Goal: Information Seeking & Learning: Learn about a topic

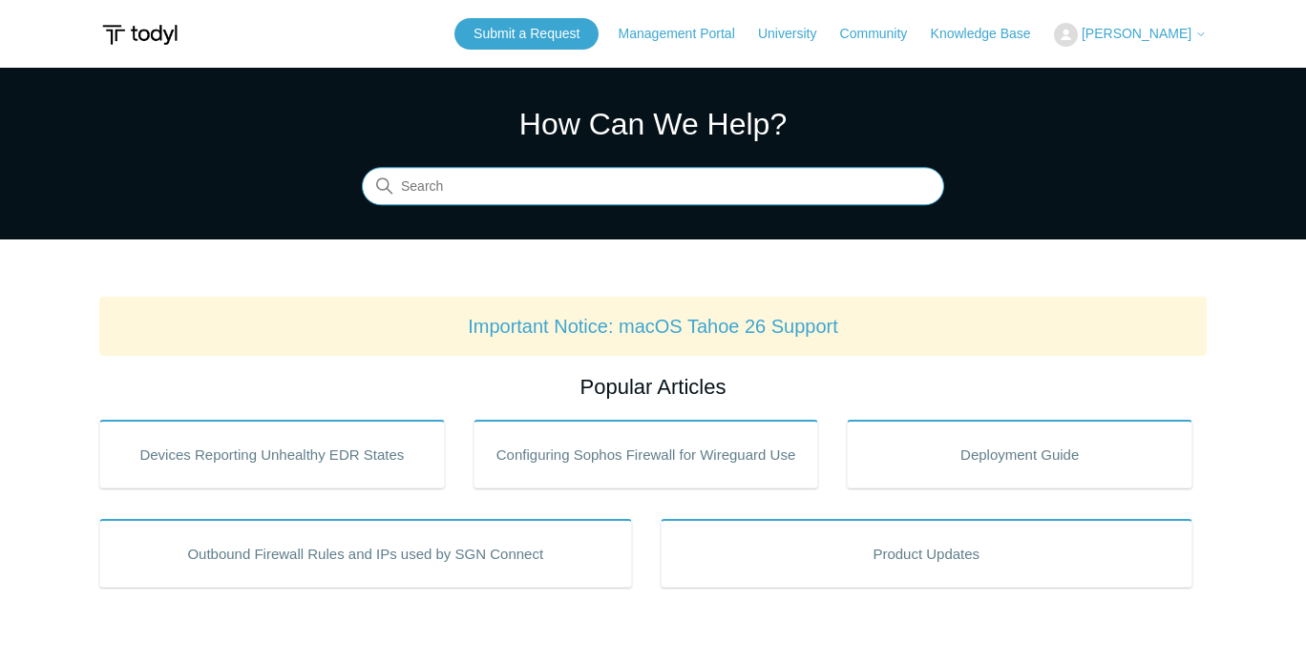
click at [443, 188] on input "Search" at bounding box center [653, 187] width 582 height 38
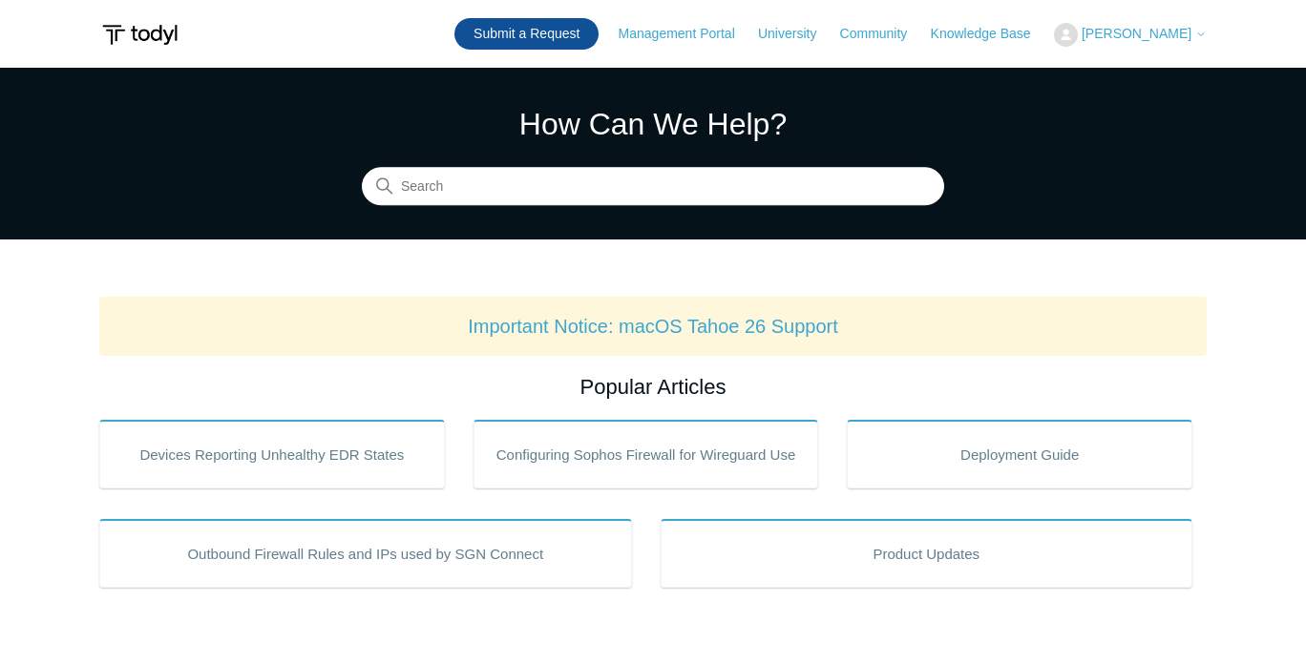
click at [555, 32] on link "Submit a Request" at bounding box center [526, 34] width 144 height 32
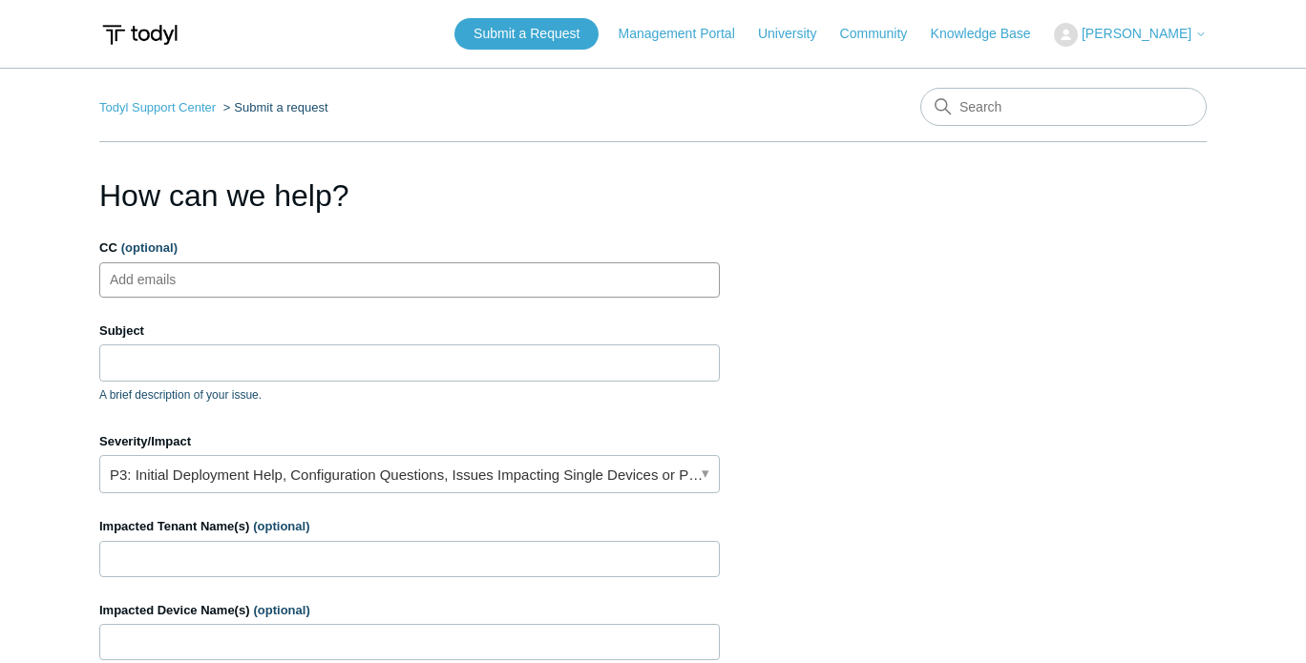
click at [172, 273] on input "CC (optional)" at bounding box center [160, 279] width 114 height 29
click at [162, 353] on input "Subject" at bounding box center [409, 363] width 621 height 36
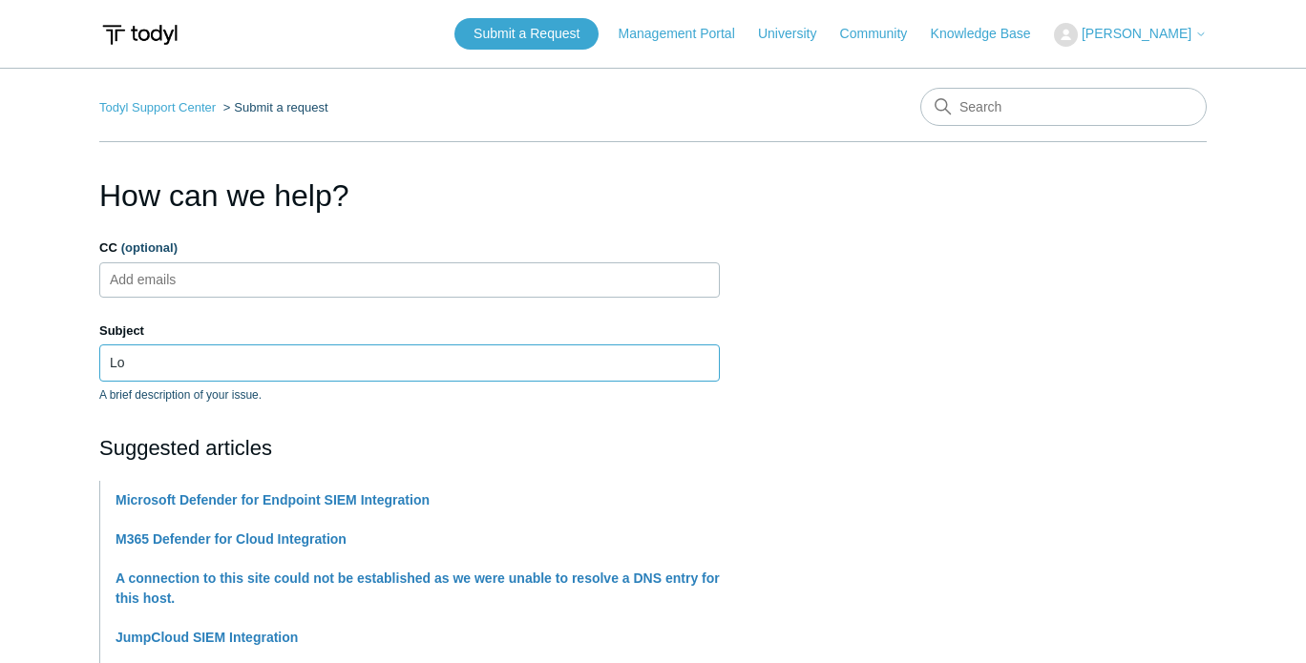
type input "L"
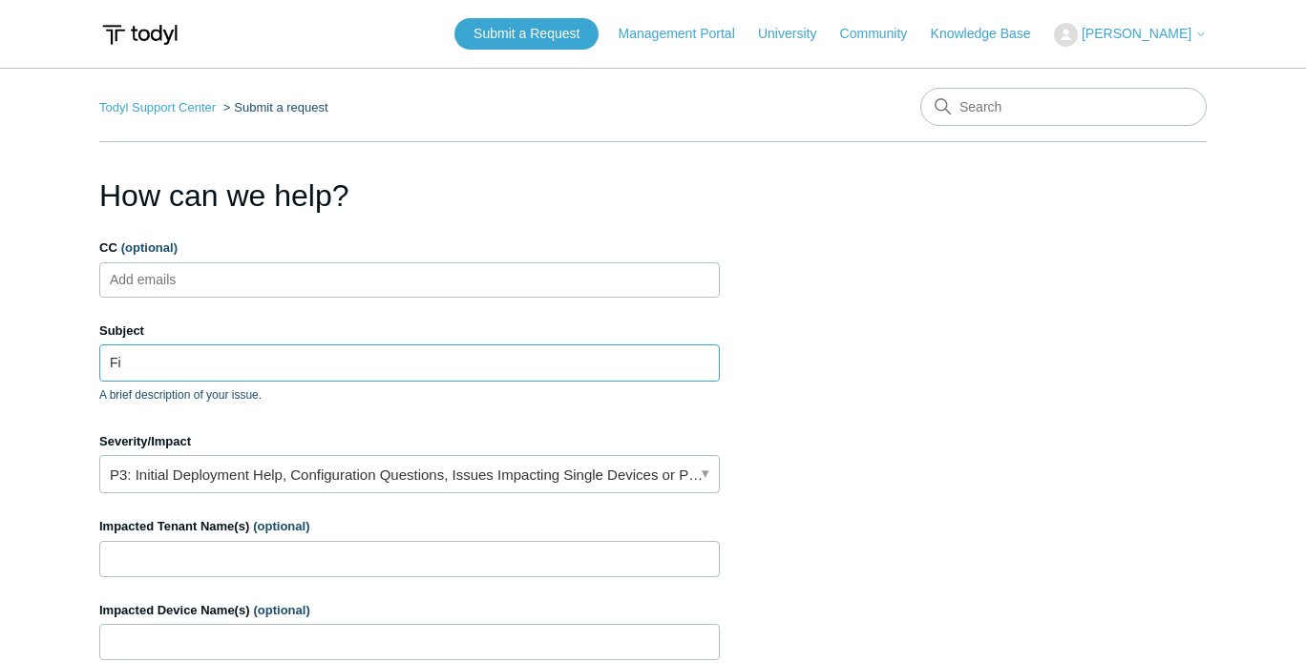
type input "F"
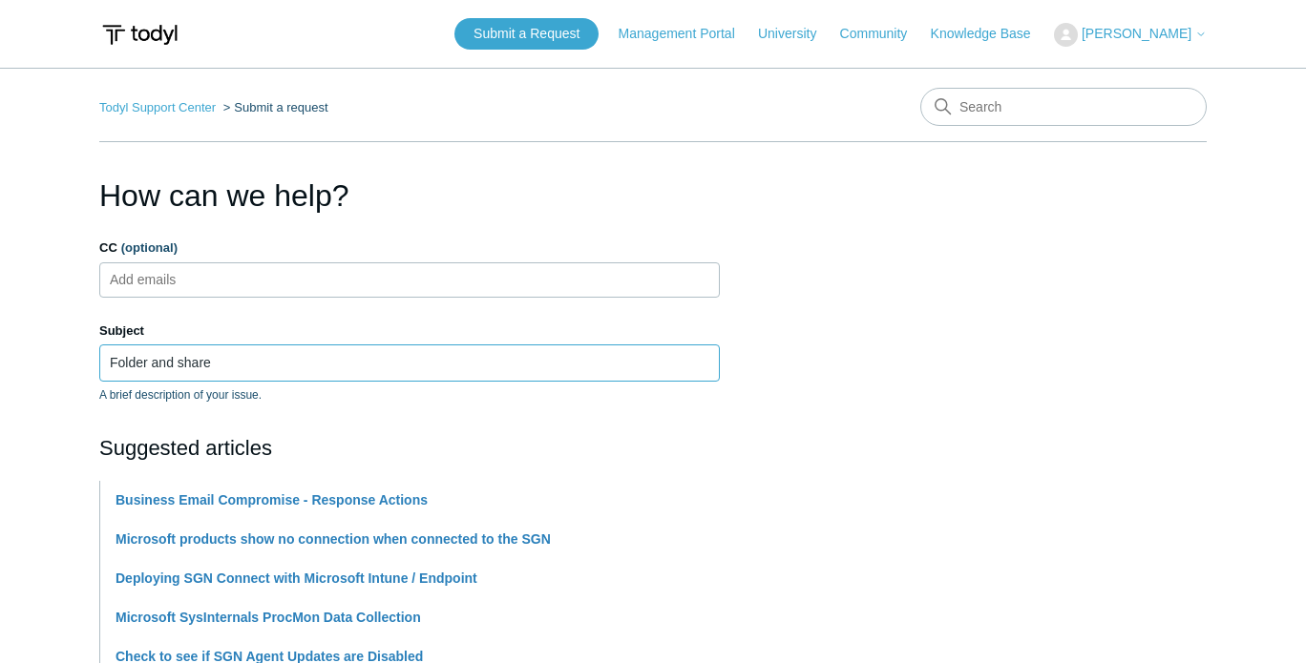
click at [223, 370] on input "Folder and share" at bounding box center [409, 363] width 621 height 36
click at [245, 362] on input "Folder and share" at bounding box center [409, 363] width 621 height 36
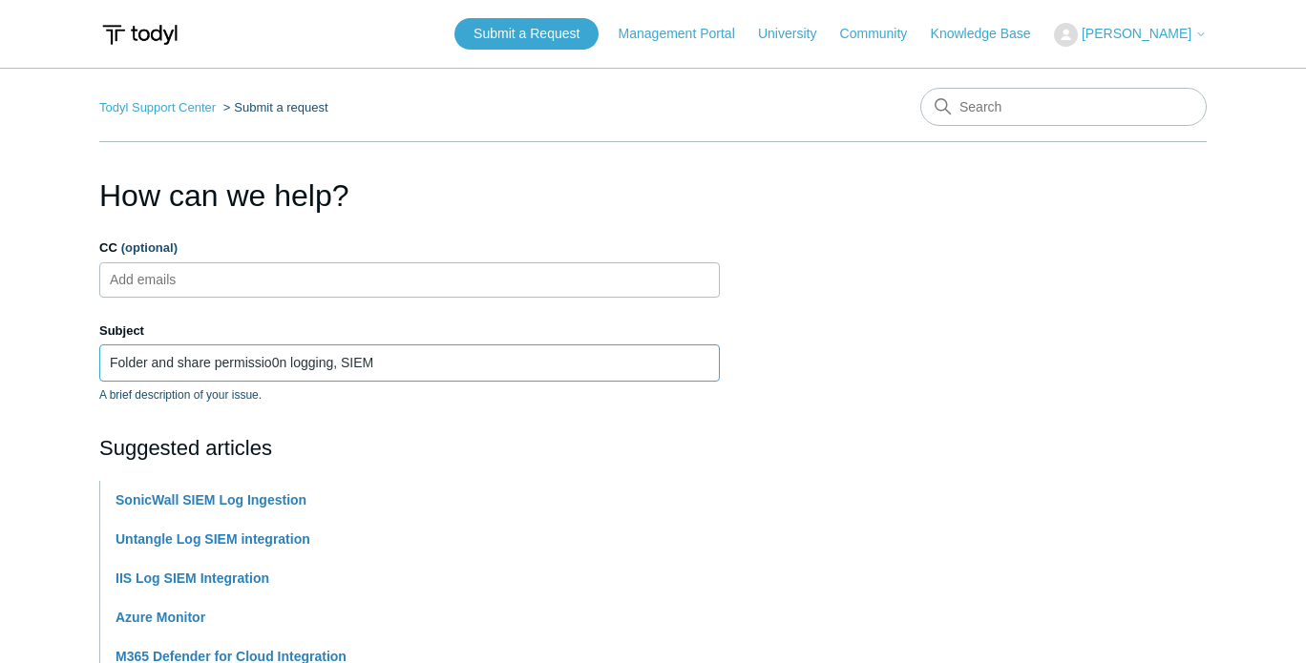
click at [279, 368] on input "Folder and share permissio0n logging, SIEM" at bounding box center [409, 363] width 621 height 36
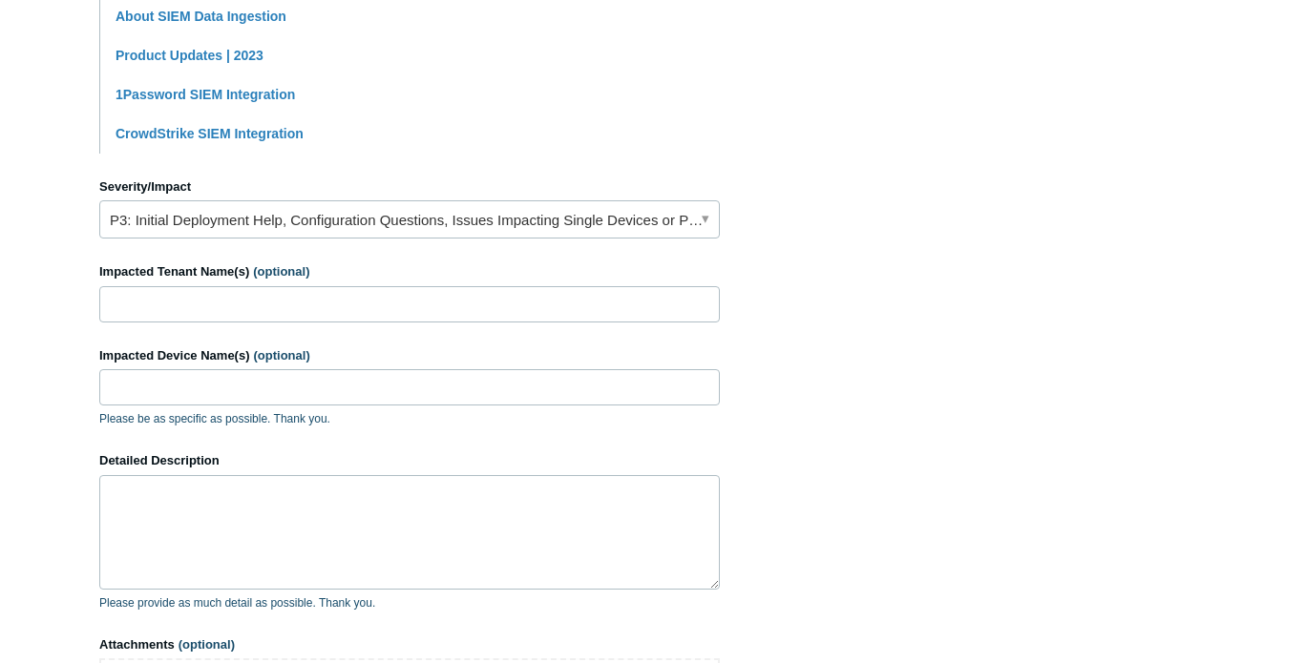
scroll to position [722, 0]
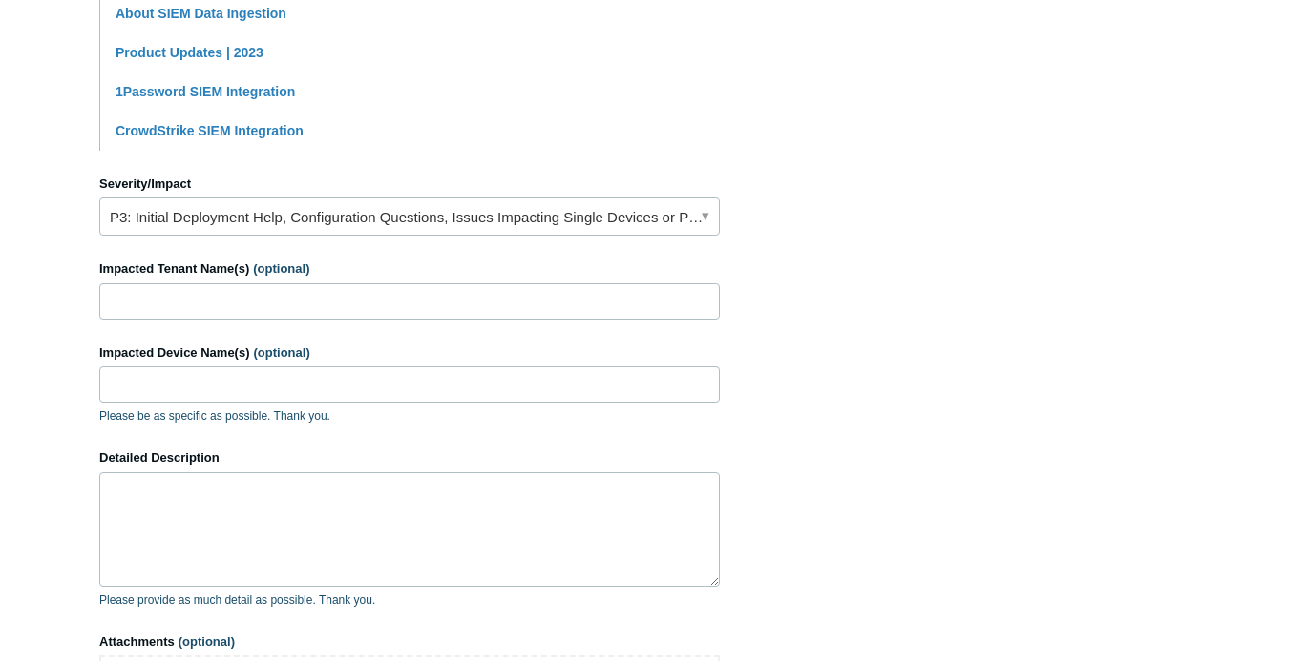
type input "Folder and share permission logging, SIEM"
click at [241, 222] on link "P3: Initial Deployment Help, Configuration Questions, Issues Impacting Single D…" at bounding box center [409, 217] width 621 height 38
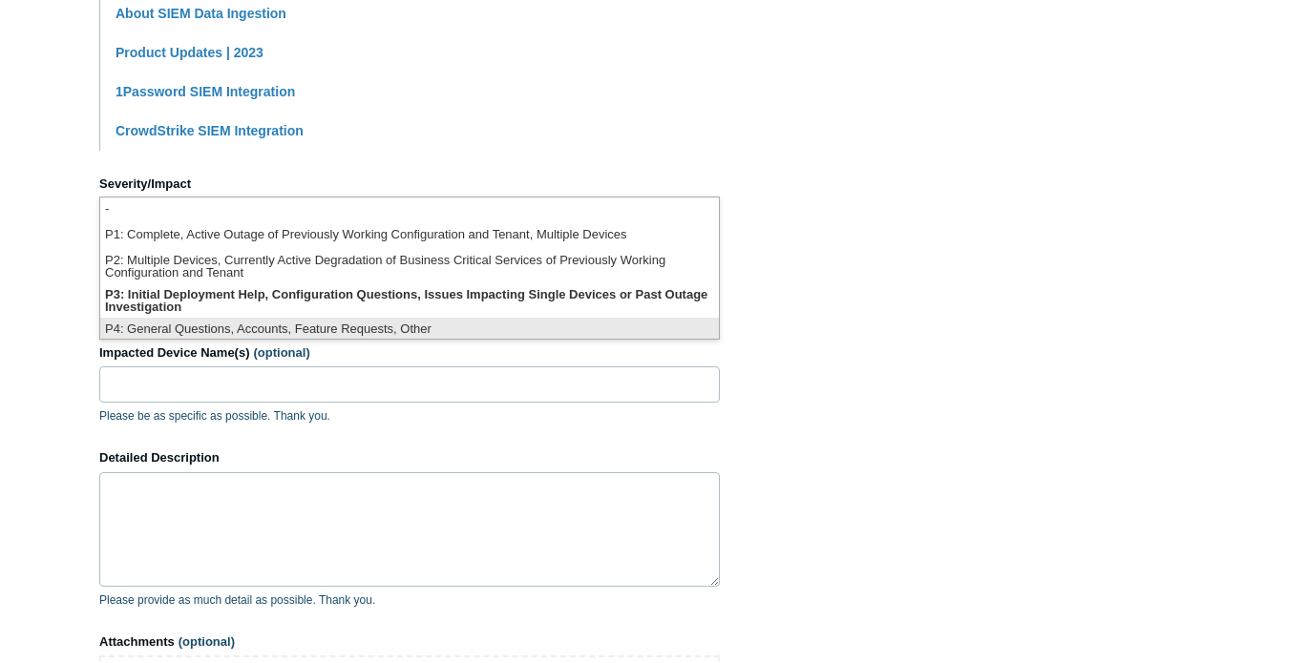
scroll to position [4, 0]
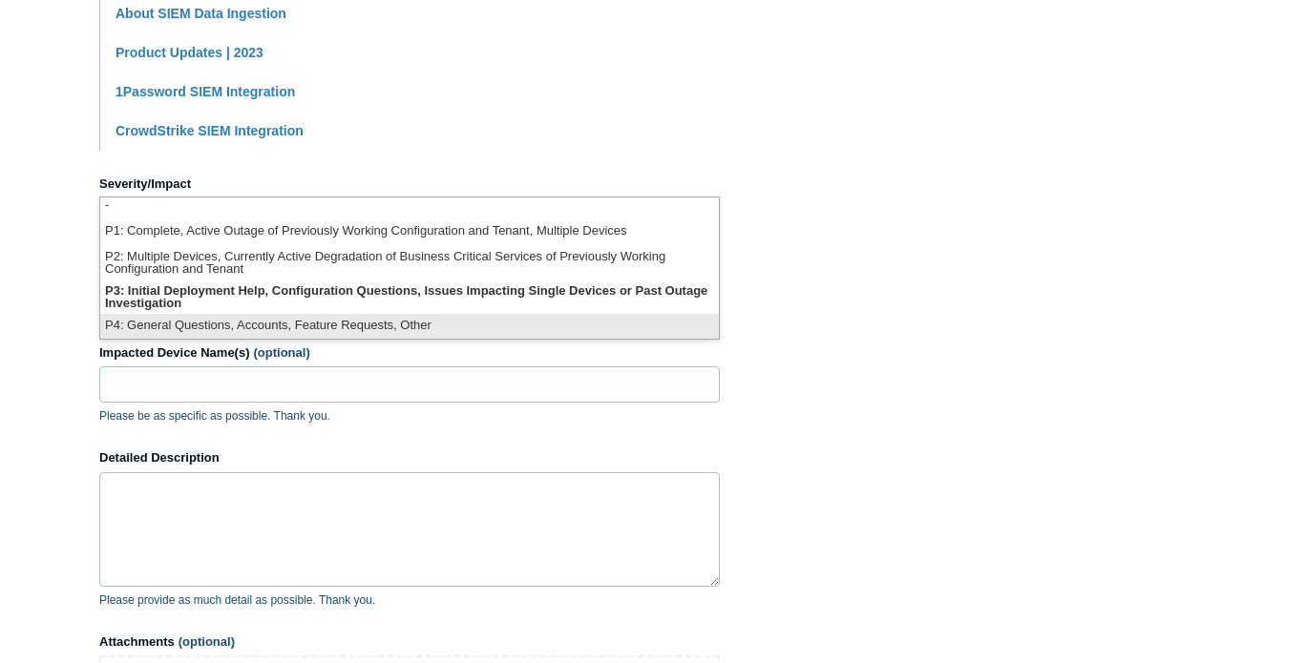
click at [233, 321] on li "P4: General Questions, Accounts, Feature Requests, Other" at bounding box center [409, 327] width 619 height 26
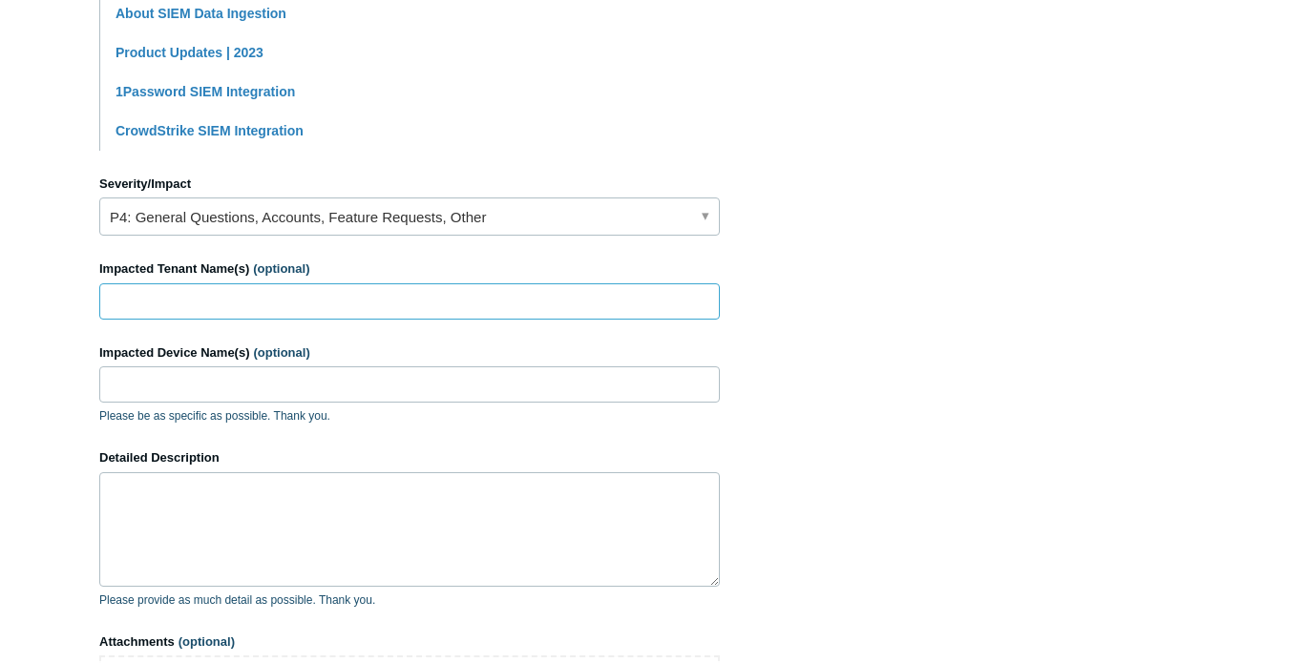
click at [199, 299] on input "Impacted Tenant Name(s) (optional)" at bounding box center [409, 302] width 621 height 36
type input "Apyx Medical"
click at [191, 389] on input "Impacted Device Name(s) (optional)" at bounding box center [409, 385] width 621 height 36
type input "bg-fs1"
click at [199, 517] on textarea "Detailed Description" at bounding box center [409, 530] width 621 height 115
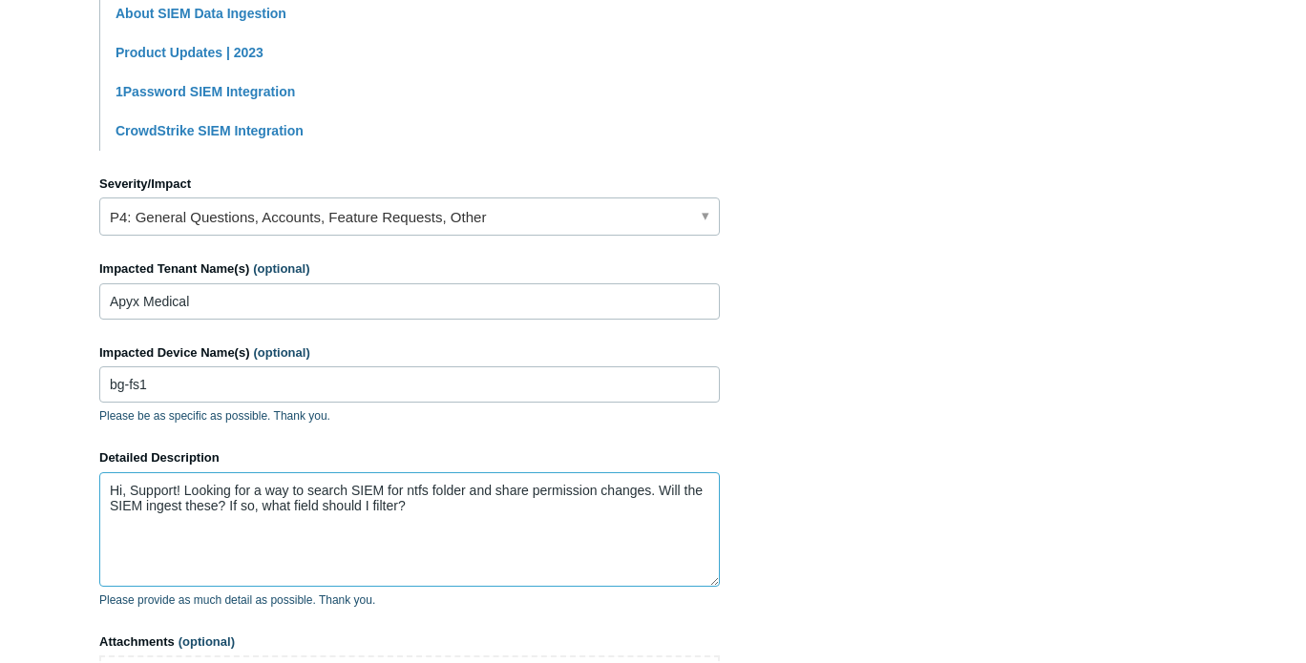
click at [263, 508] on textarea "Hi, Support! Looking for a way to search SIEM for ntfs folder and share permiss…" at bounding box center [409, 530] width 621 height 115
click at [461, 500] on textarea "Hi, Support! Looking for a way to search SIEM for ntfs folder and share permiss…" at bounding box center [409, 530] width 621 height 115
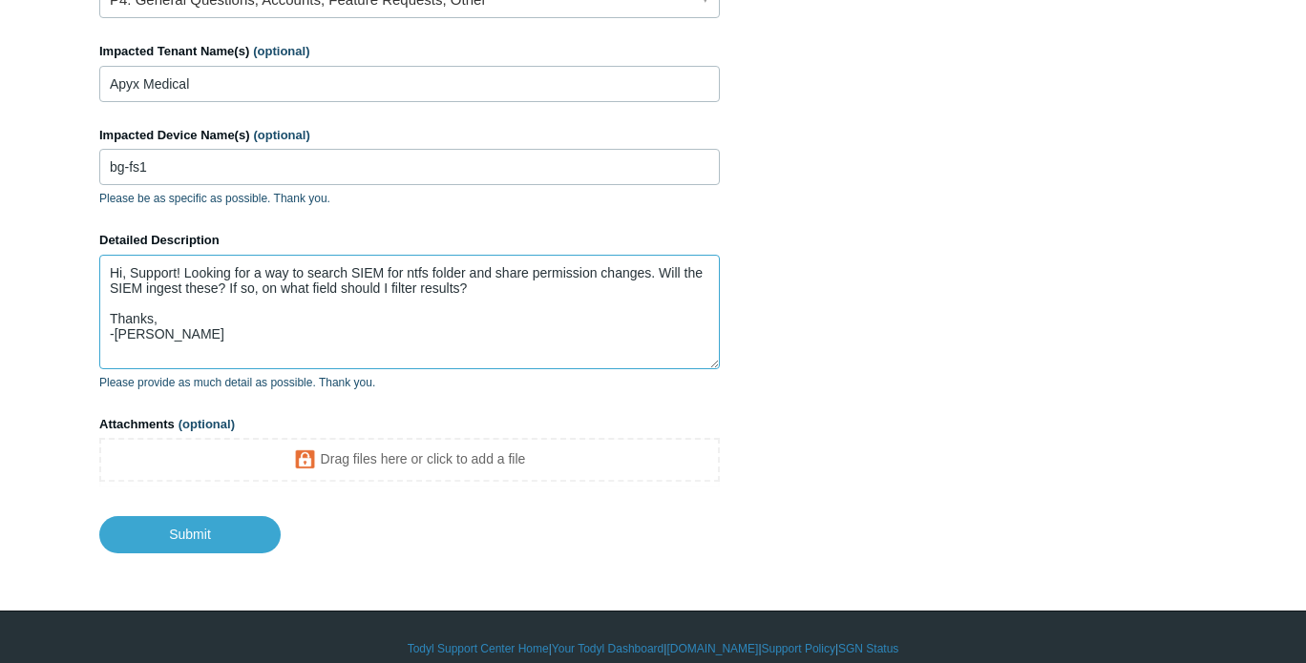
scroll to position [959, 0]
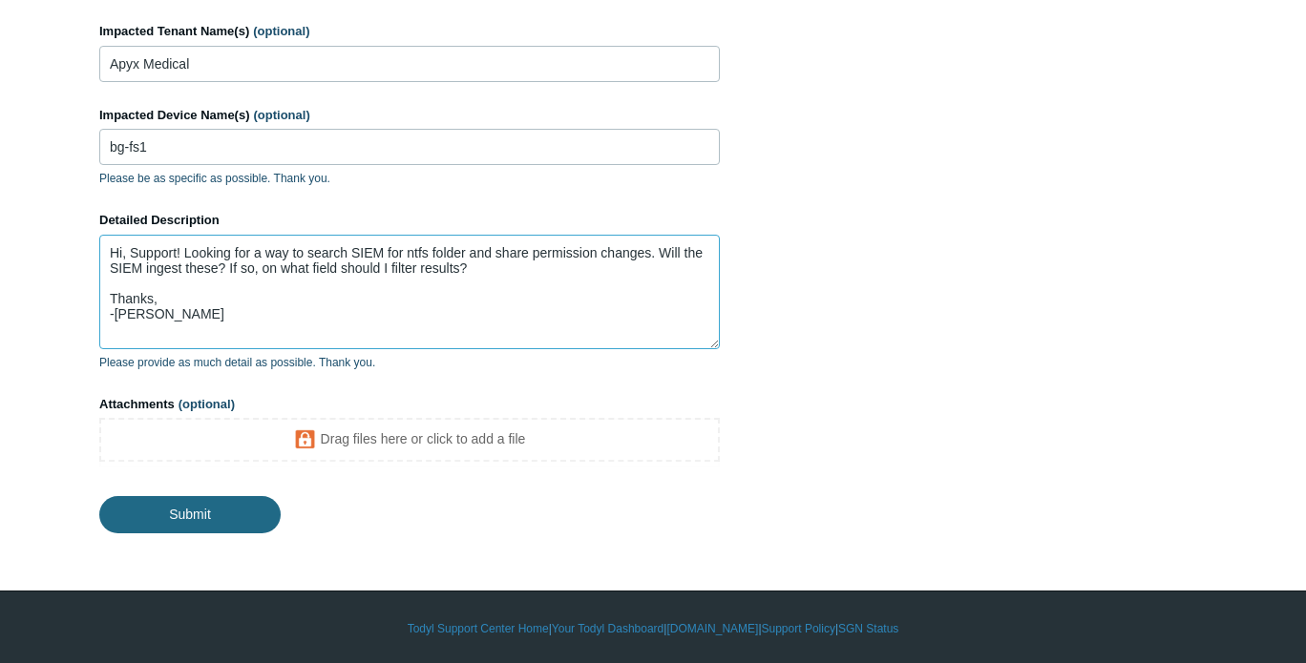
type textarea "Hi, Support! Looking for a way to search SIEM for ntfs folder and share permiss…"
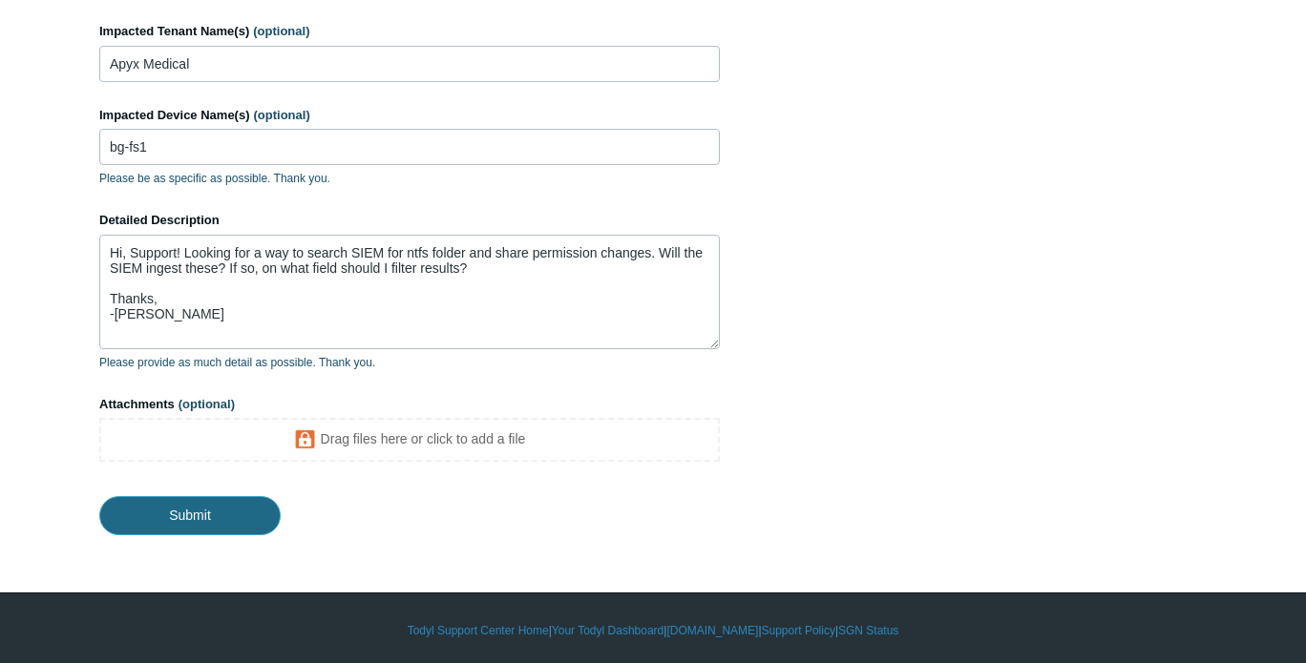
click at [220, 511] on input "Submit" at bounding box center [189, 515] width 181 height 38
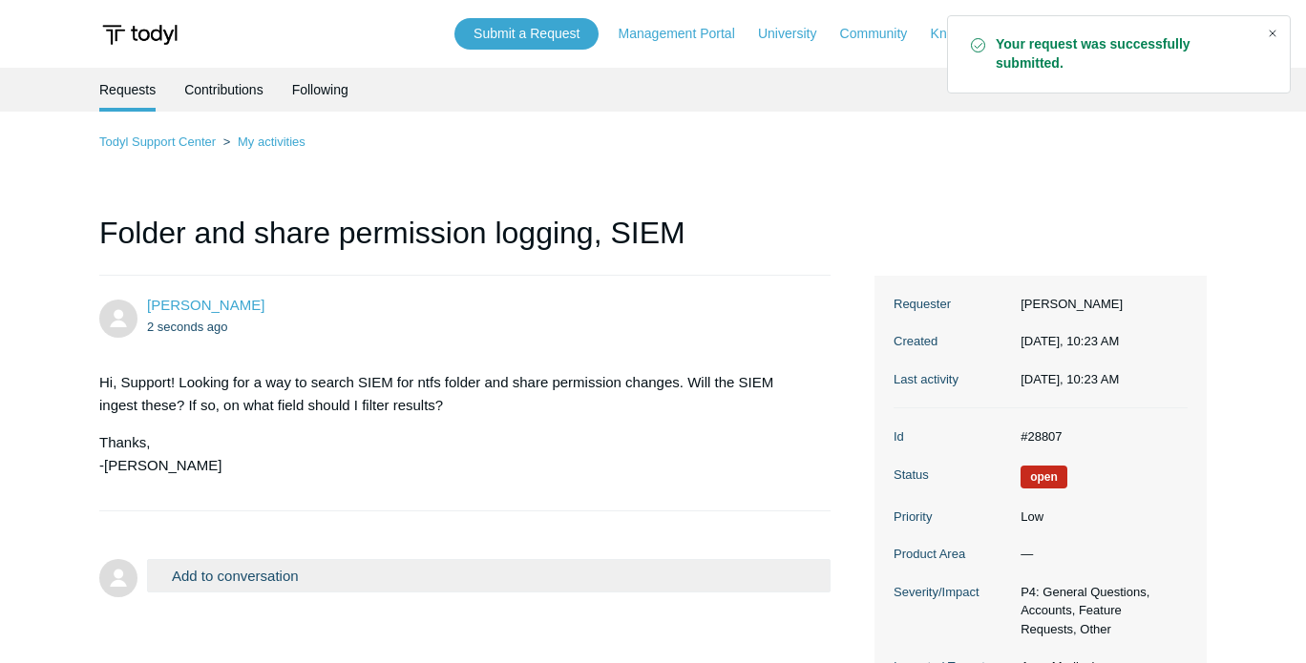
click at [1273, 35] on div "Close" at bounding box center [1272, 33] width 27 height 27
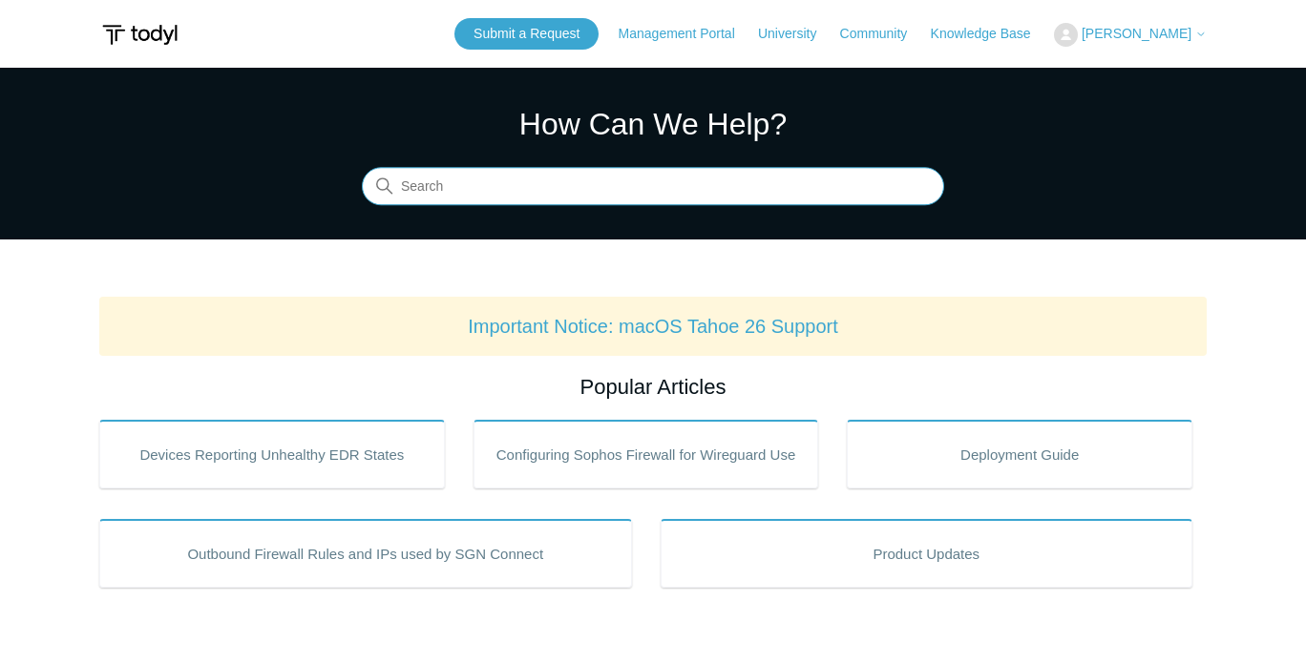
click at [562, 194] on input "Search" at bounding box center [653, 187] width 582 height 38
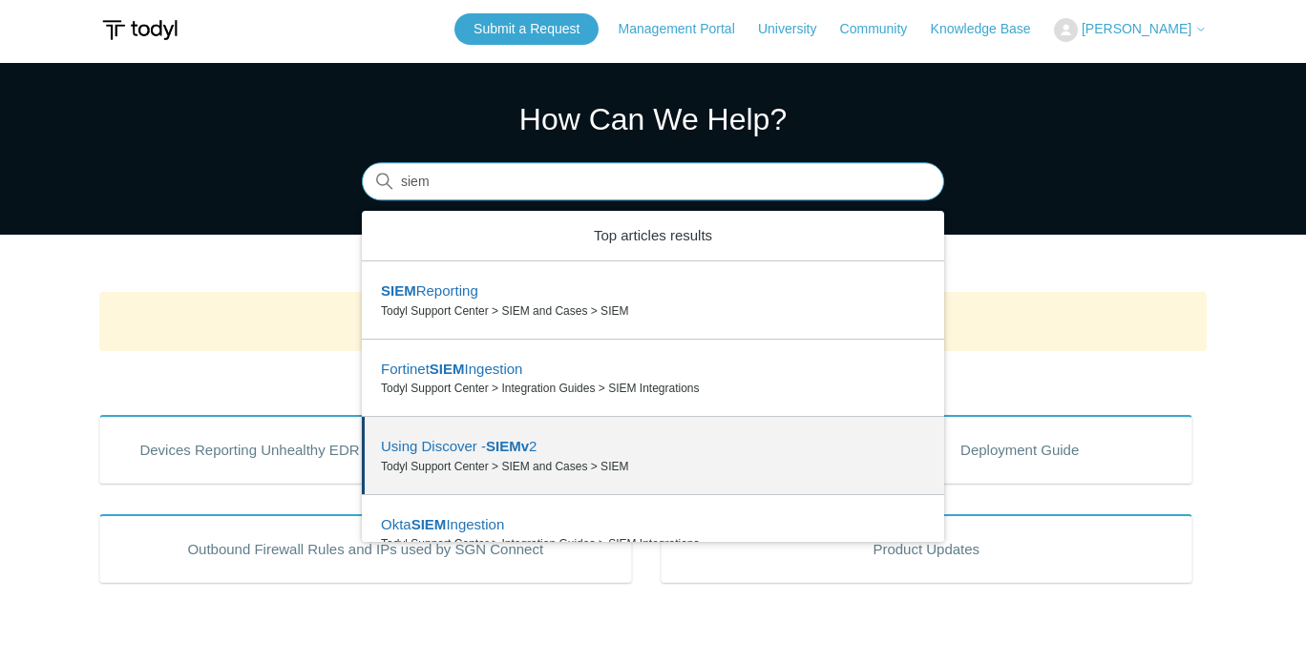
scroll to position [4, 0]
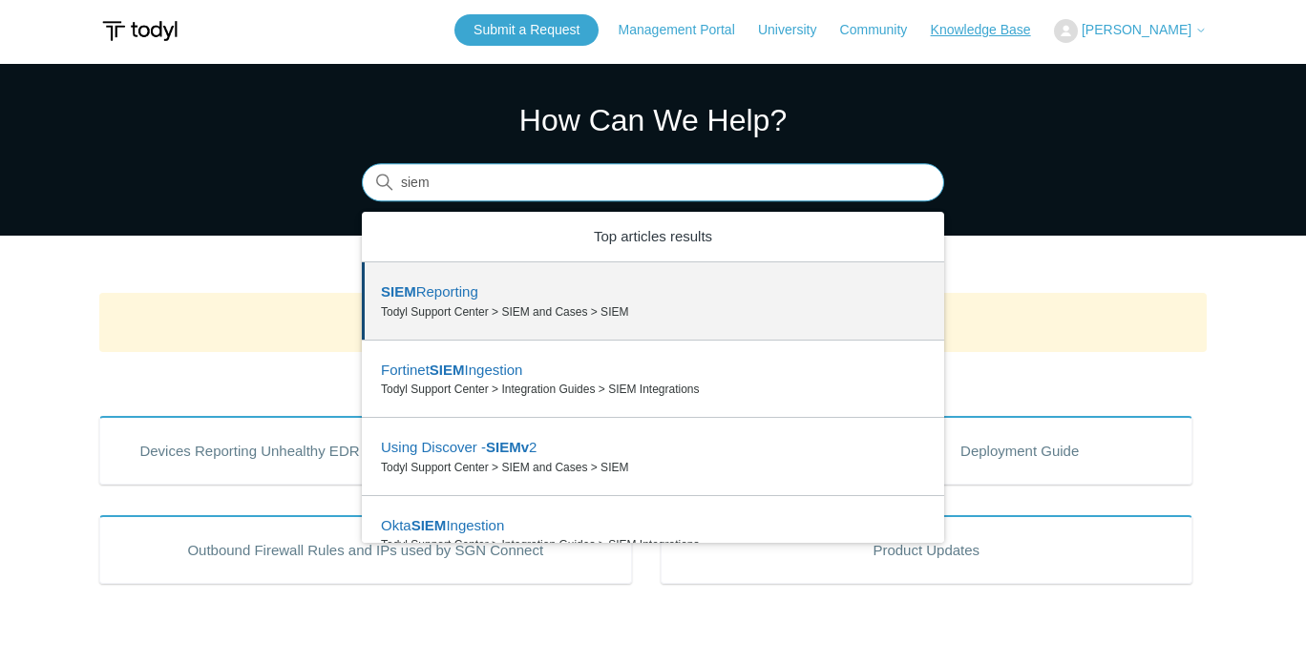
type input "siem"
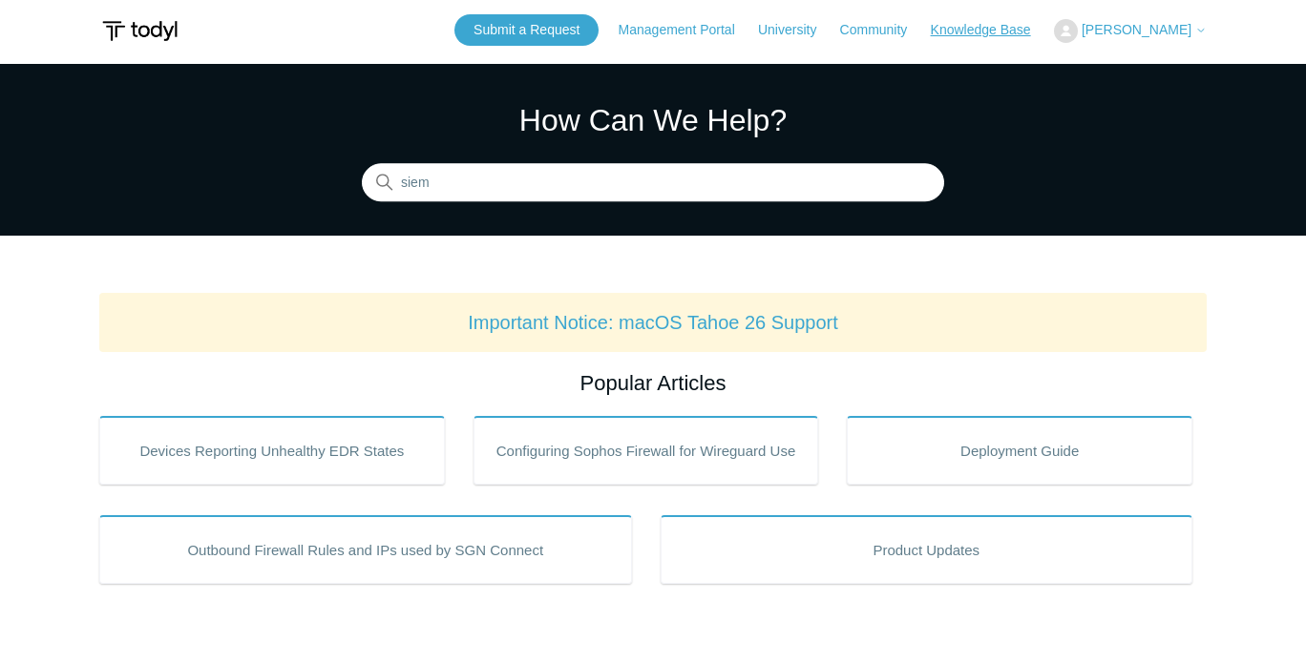
click at [979, 33] on link "Knowledge Base" at bounding box center [990, 30] width 119 height 20
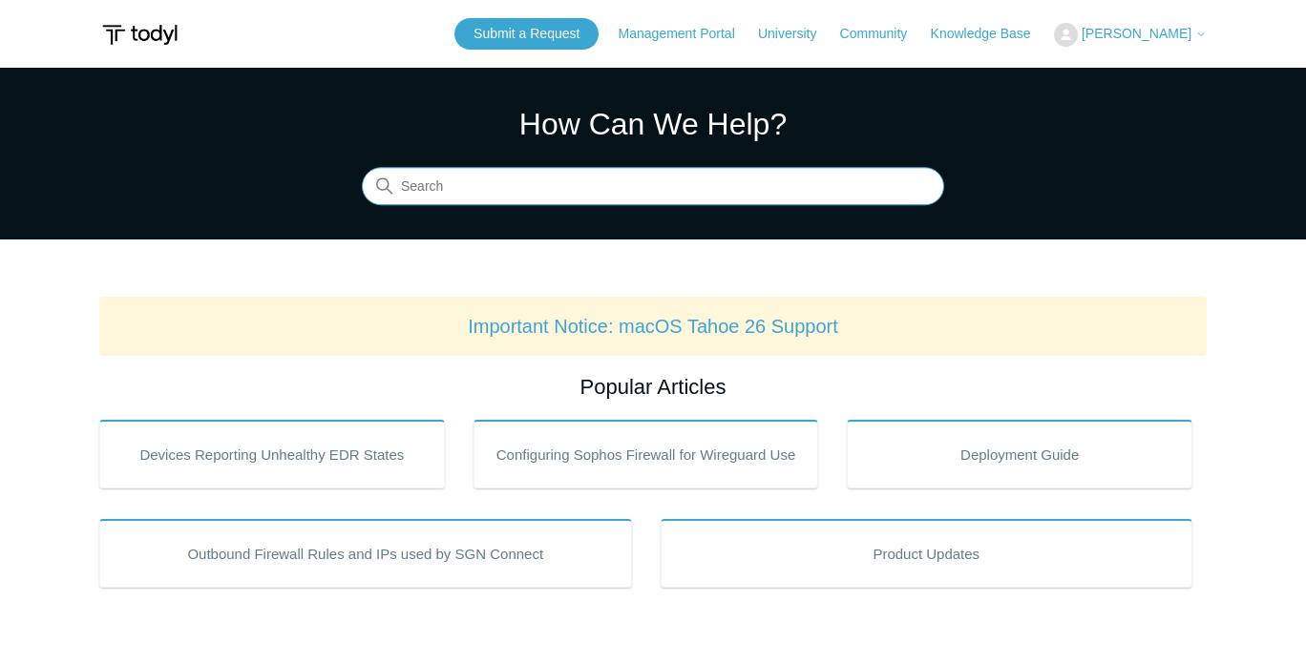
click at [498, 182] on input "Search" at bounding box center [653, 187] width 582 height 38
type input "siem"
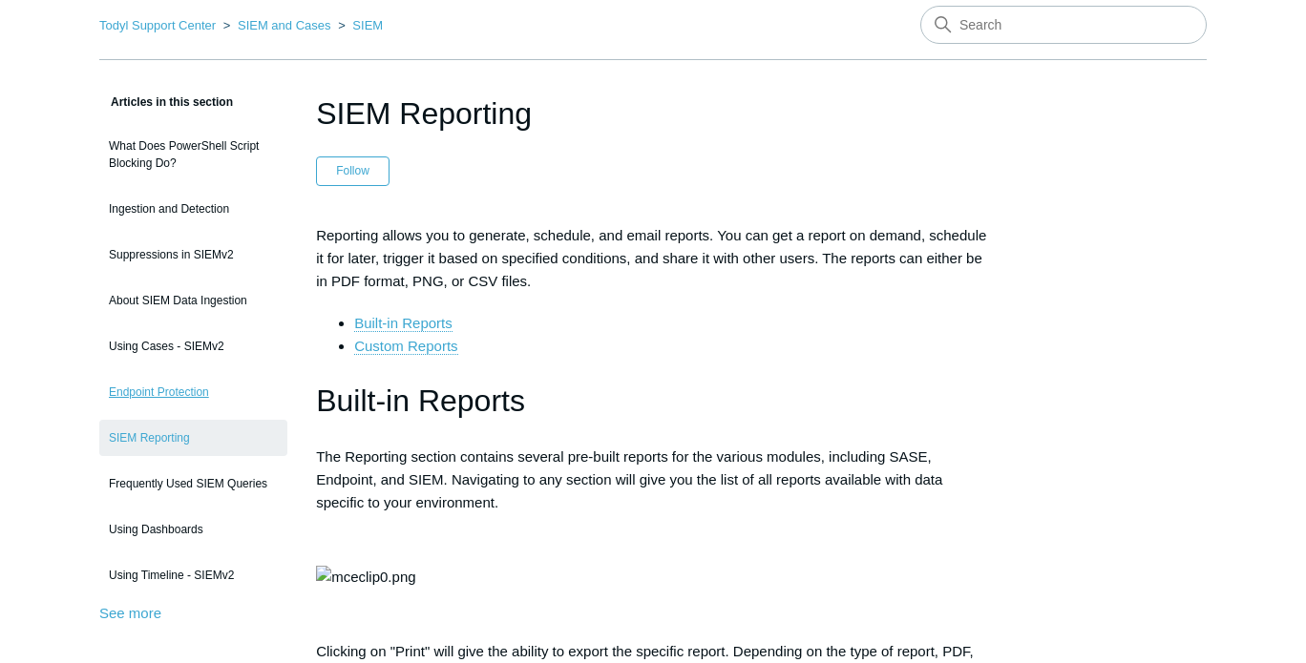
scroll to position [85, 0]
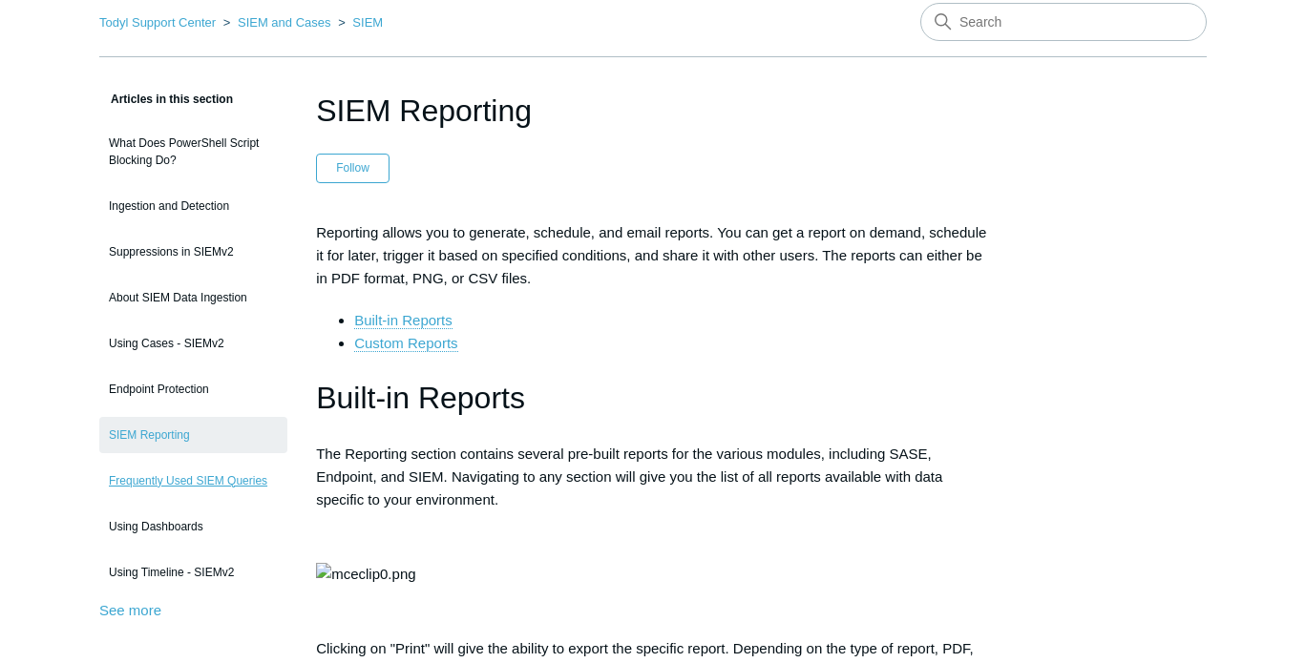
click at [181, 480] on link "Frequently Used SIEM Queries" at bounding box center [193, 481] width 188 height 36
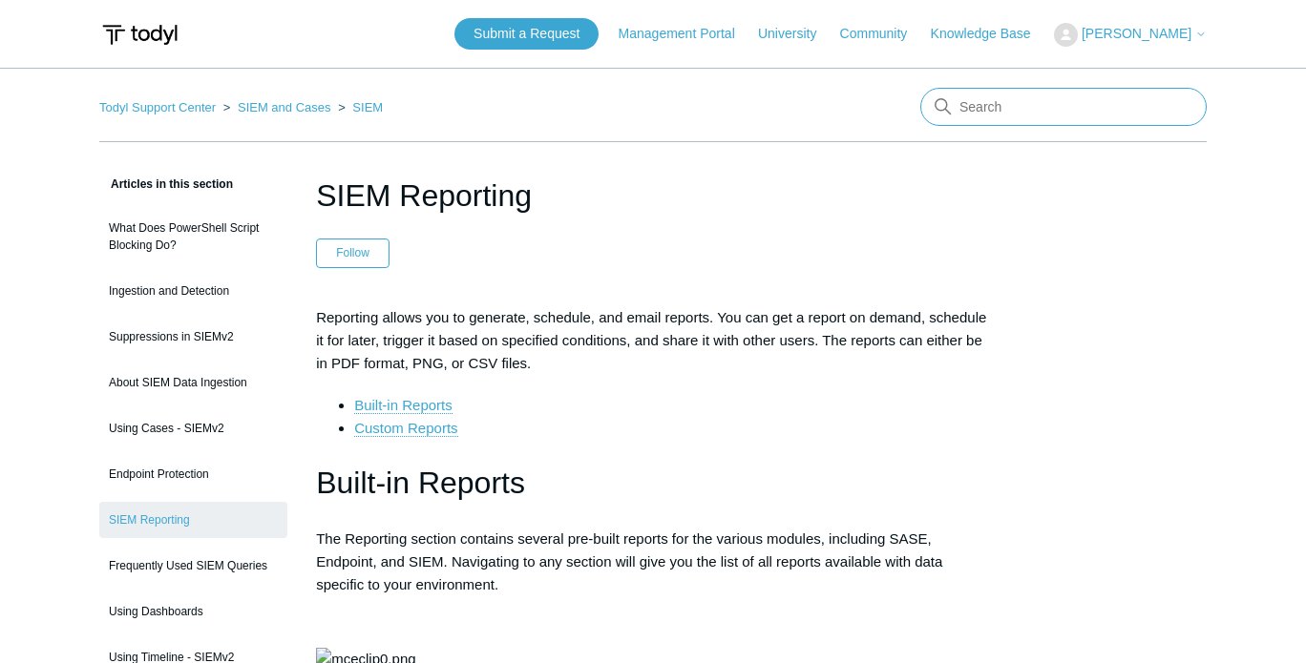
click at [984, 99] on input "Search" at bounding box center [1063, 107] width 286 height 38
type input "wildcard"
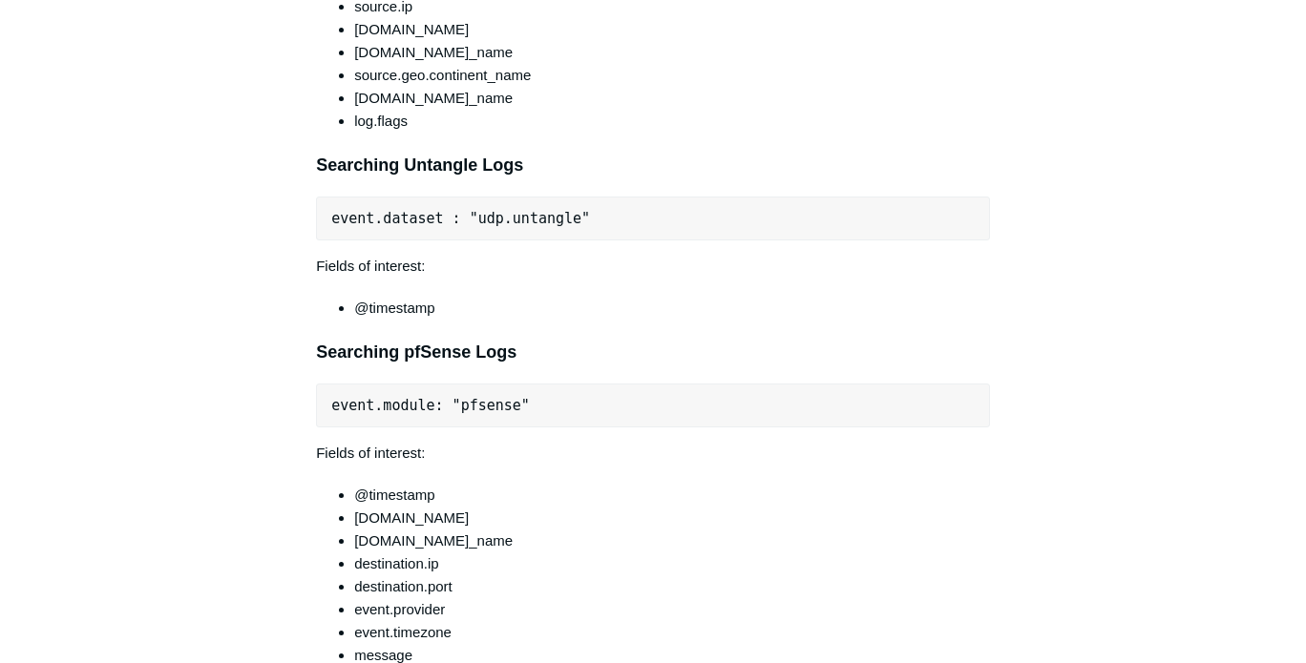
scroll to position [11305, 0]
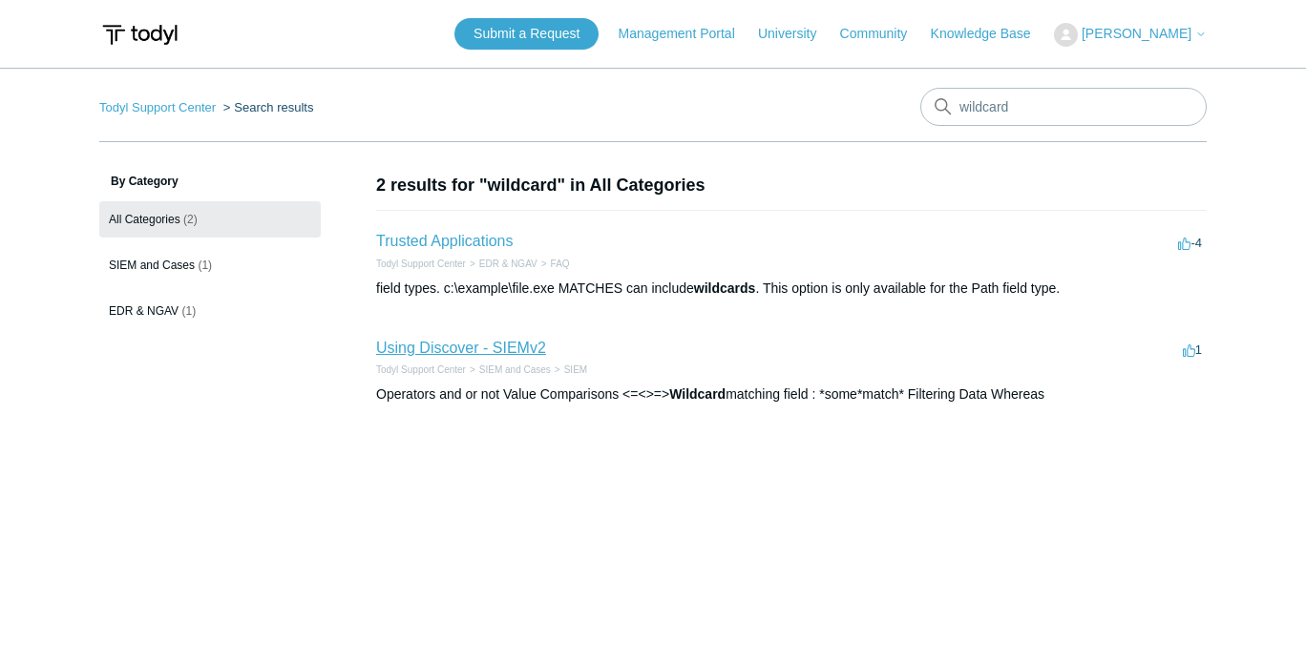
click at [496, 343] on link "Using Discover - SIEMv2" at bounding box center [461, 348] width 170 height 16
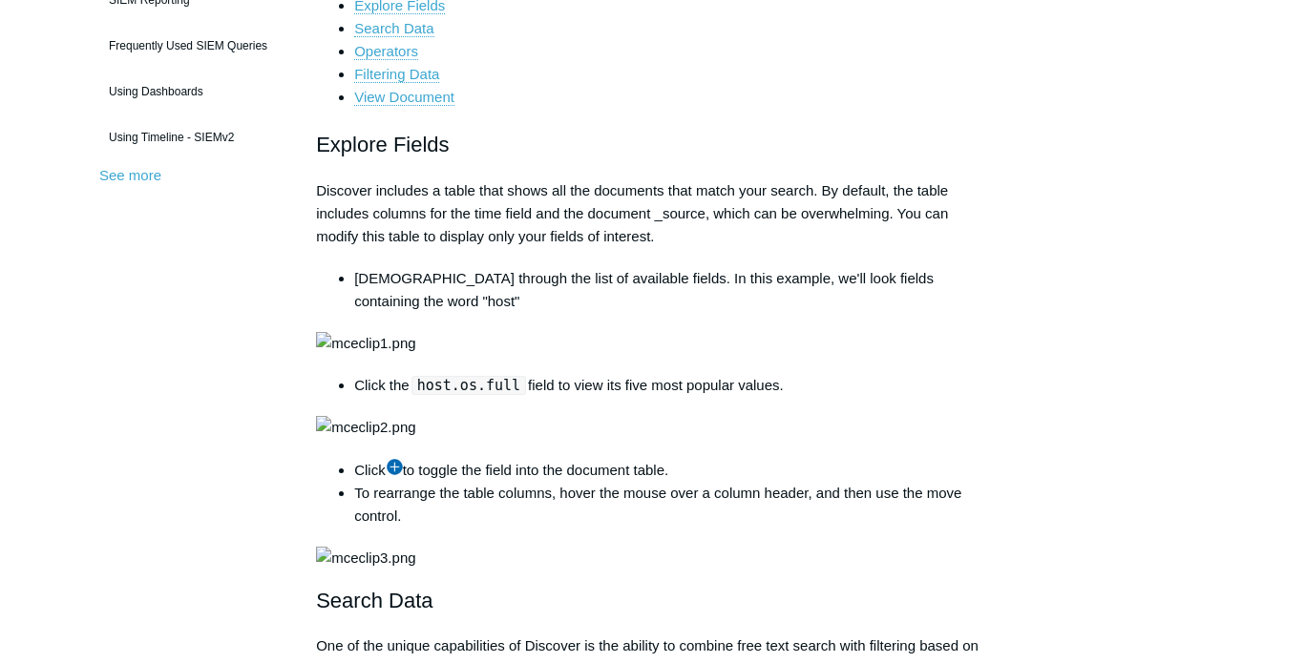
scroll to position [524, 0]
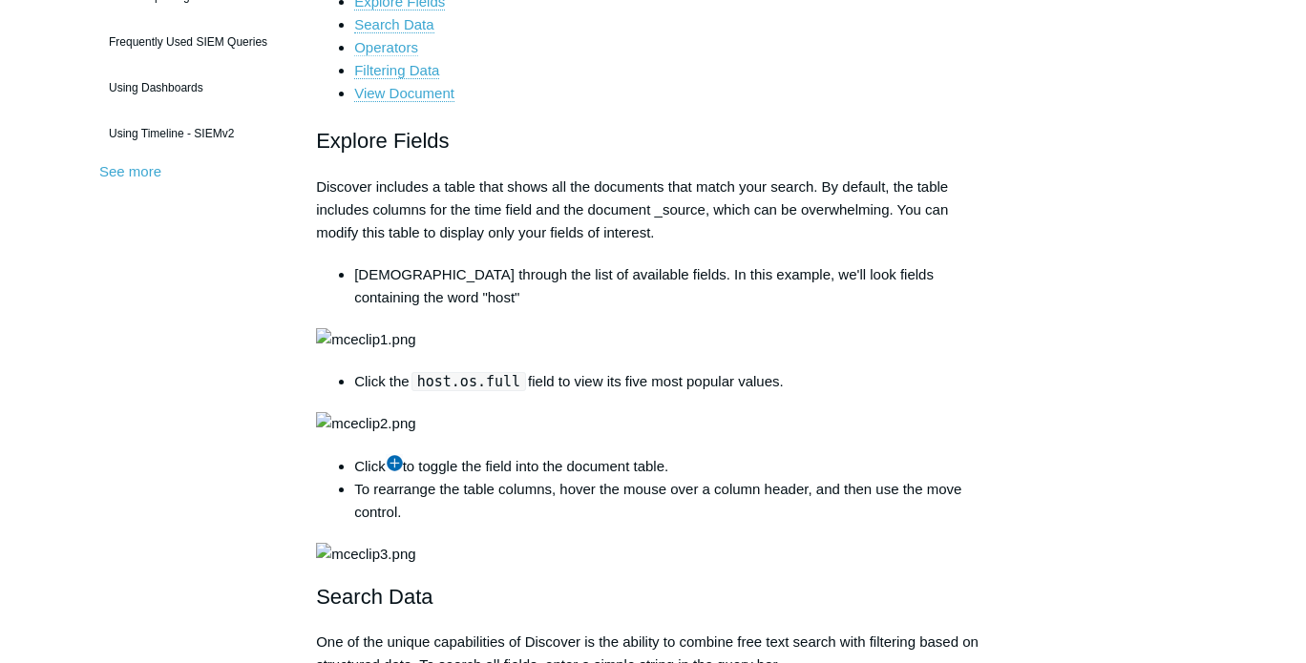
click at [401, 56] on link "Operators" at bounding box center [386, 47] width 64 height 17
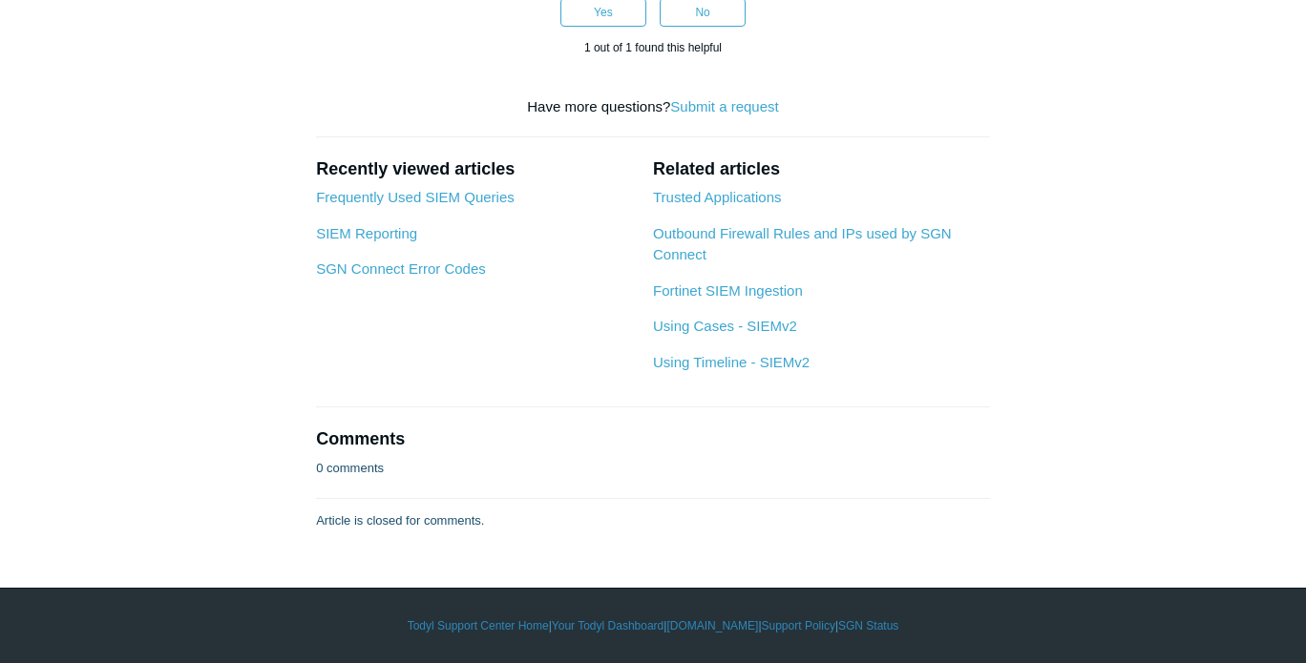
scroll to position [4163, 0]
click at [430, 205] on link "Frequently Used SIEM Queries" at bounding box center [415, 197] width 199 height 16
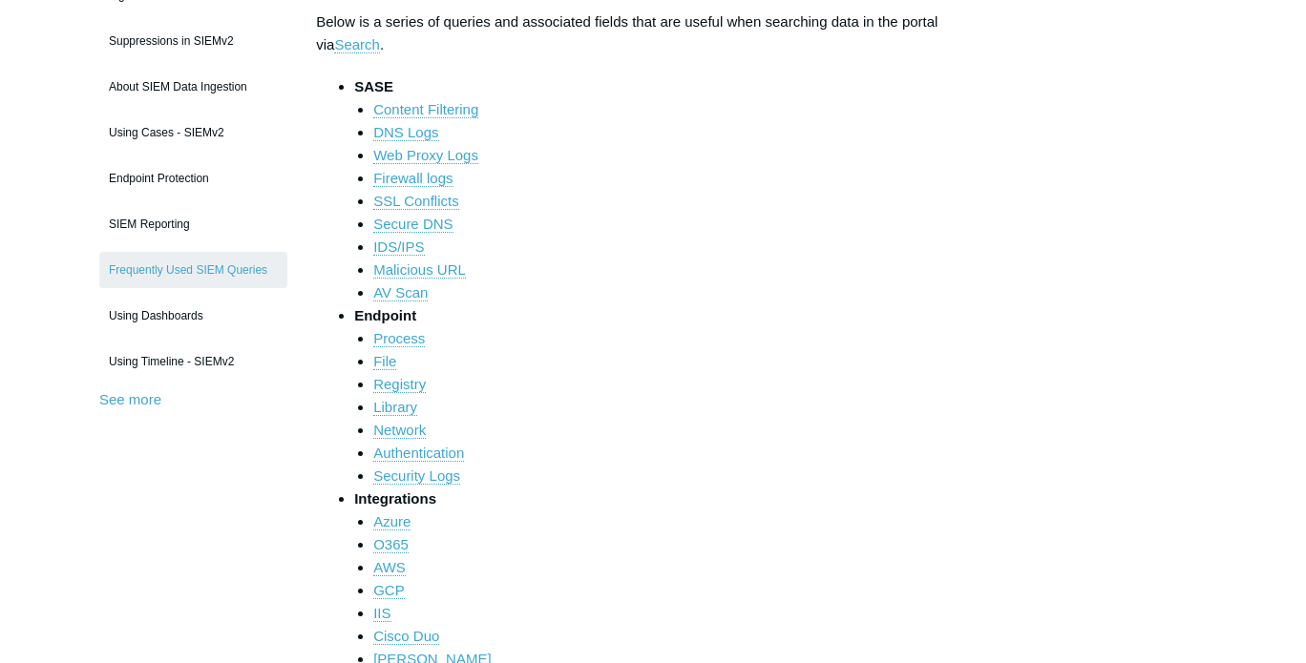
scroll to position [371, 0]
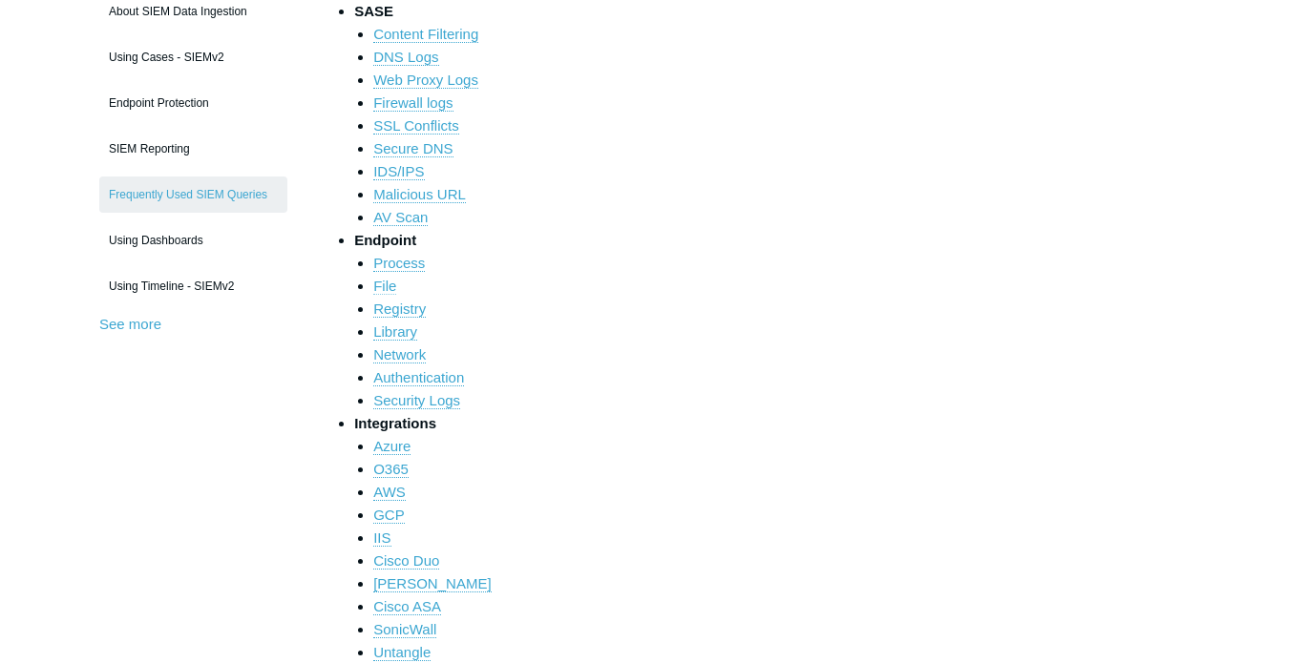
click at [386, 285] on link "File" at bounding box center [384, 286] width 23 height 17
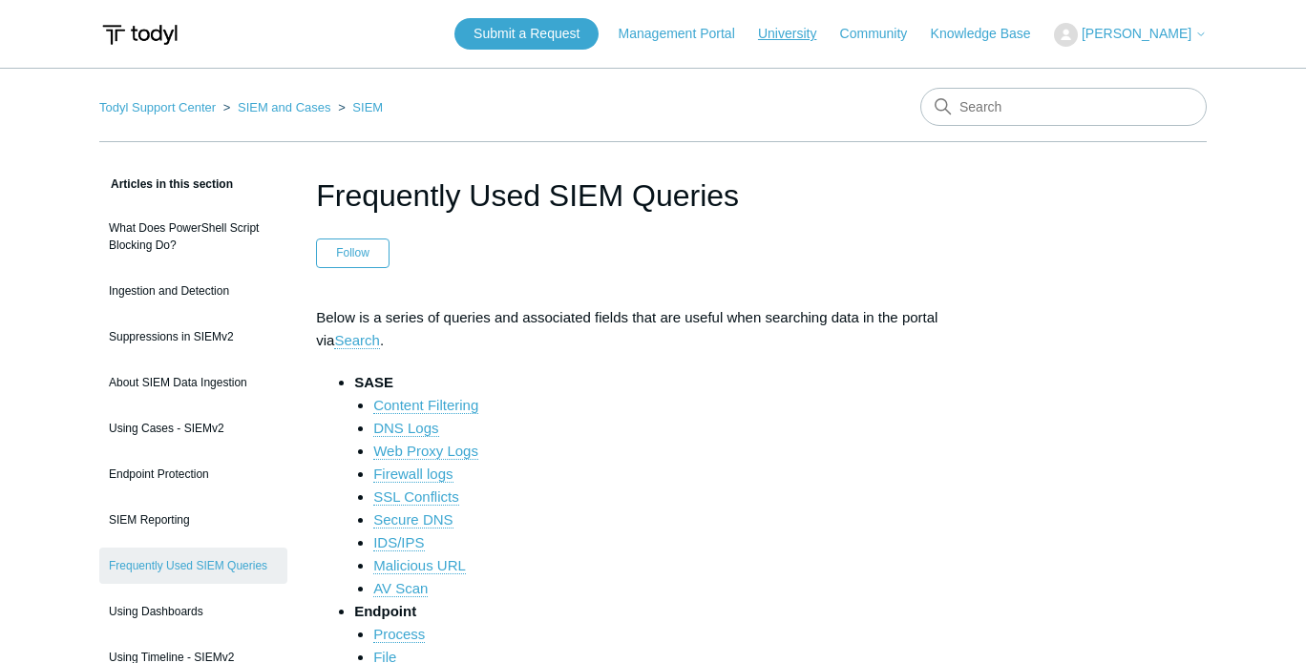
click at [792, 36] on link "University" at bounding box center [796, 34] width 77 height 20
click at [286, 108] on link "SIEM and Cases" at bounding box center [285, 107] width 94 height 14
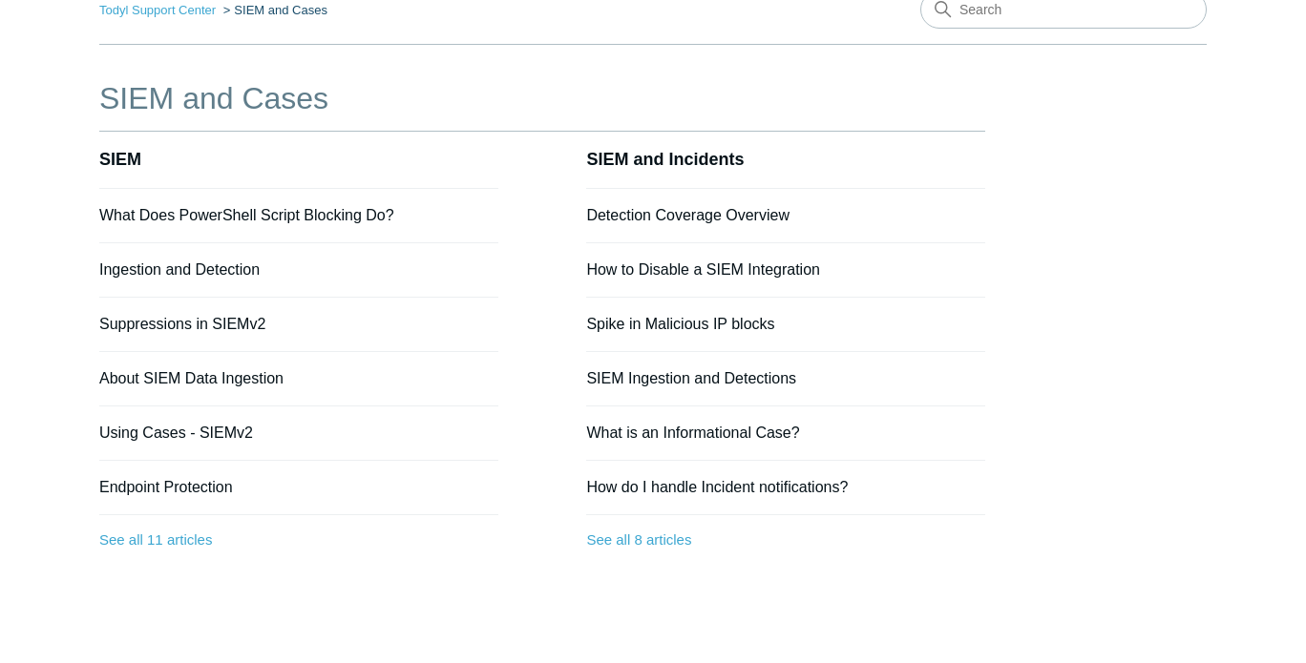
scroll to position [96, 0]
click at [195, 274] on link "Ingestion and Detection" at bounding box center [179, 271] width 160 height 16
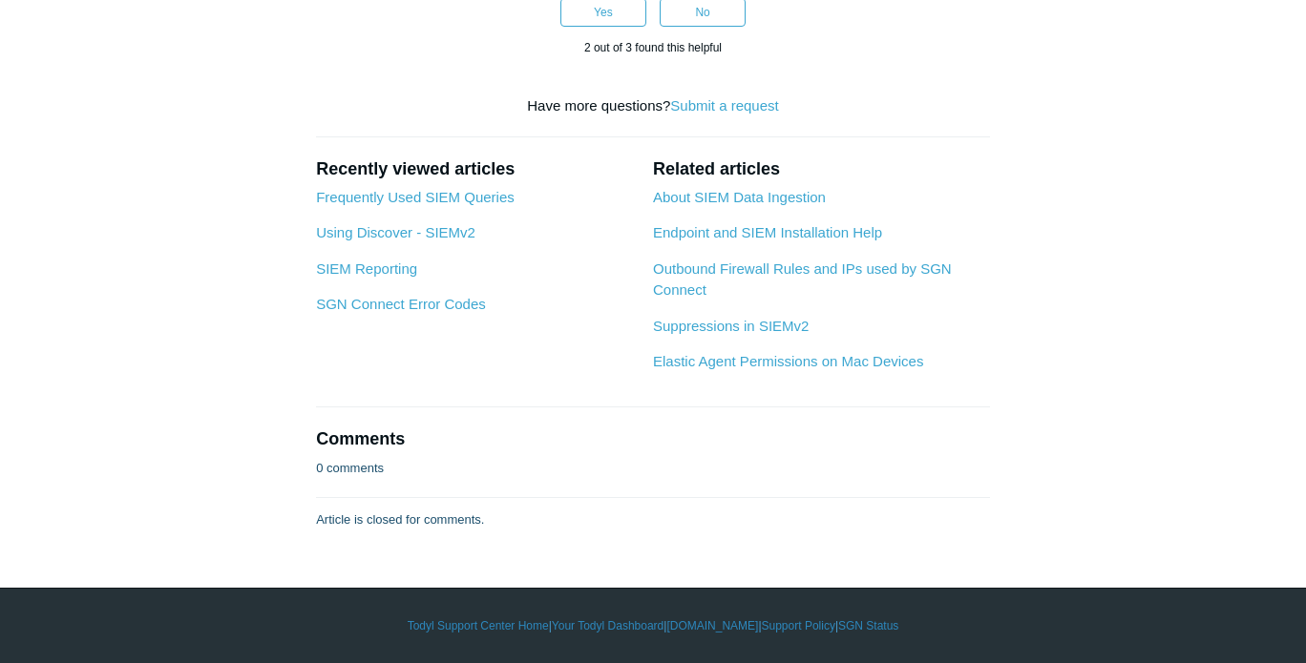
scroll to position [4030, 0]
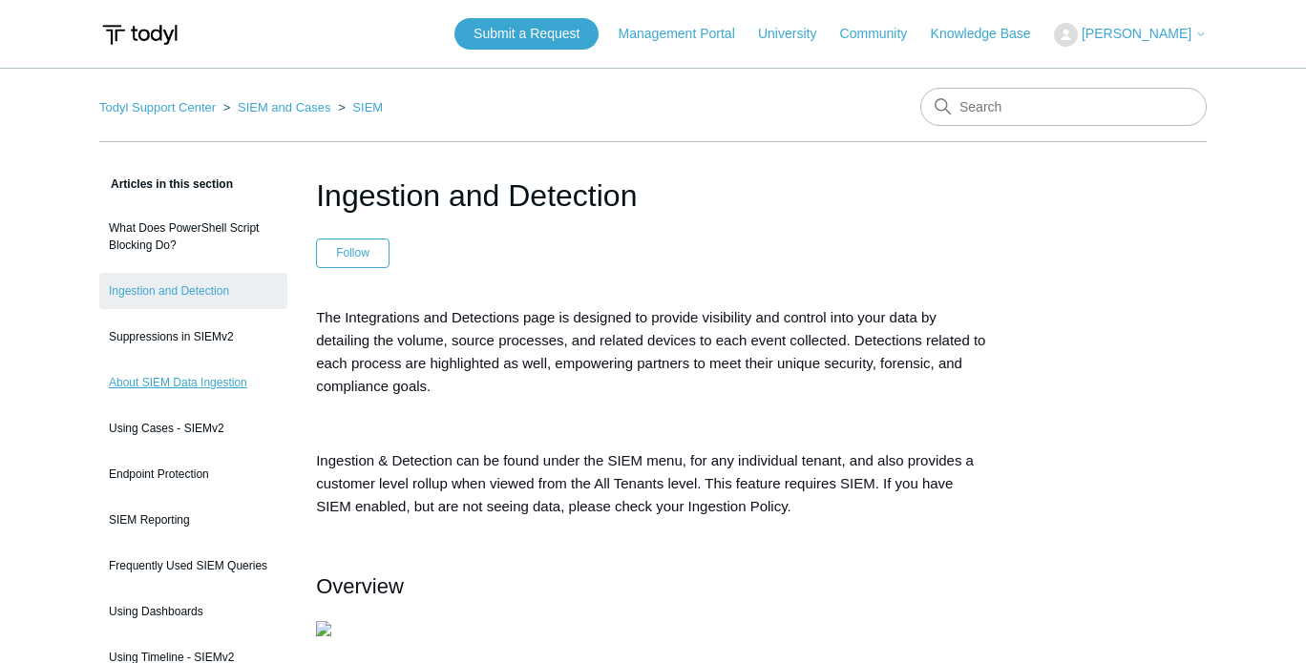
click at [216, 383] on link "About SIEM Data Ingestion" at bounding box center [193, 383] width 188 height 36
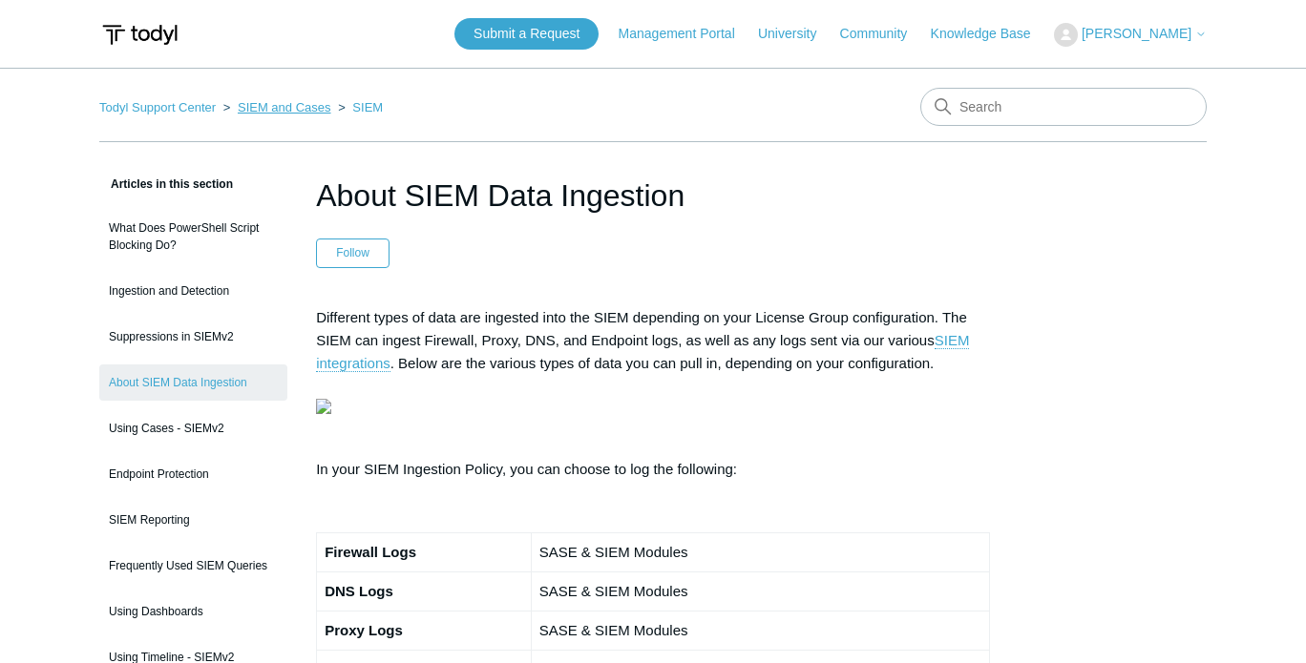
click at [298, 108] on link "SIEM and Cases" at bounding box center [285, 107] width 94 height 14
